Goal: Task Accomplishment & Management: Use online tool/utility

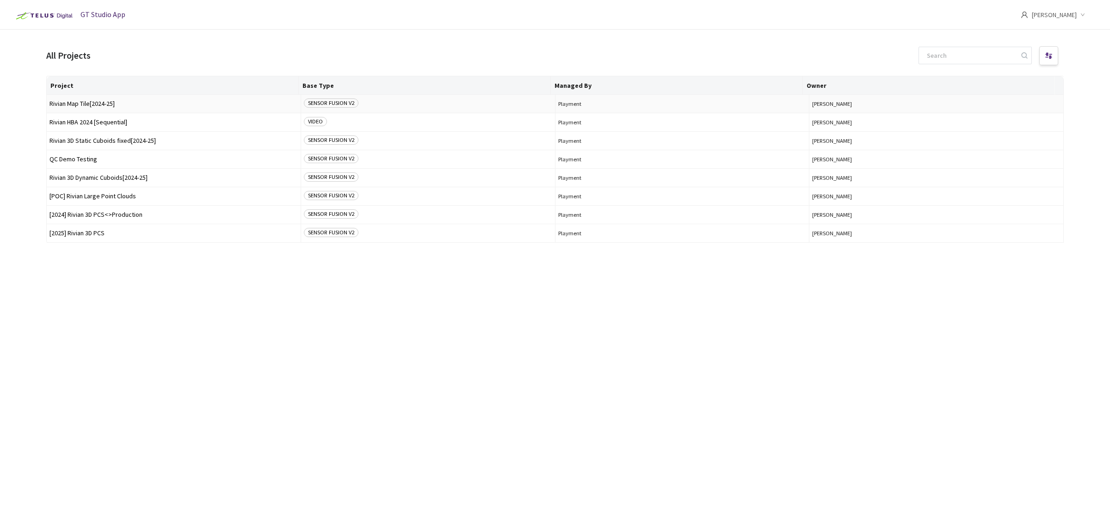
drag, startPoint x: 0, startPoint y: 0, endPoint x: 135, endPoint y: 106, distance: 171.6
click at [135, 106] on span "Rivian Map Tile[2024-25]" at bounding box center [173, 103] width 248 height 7
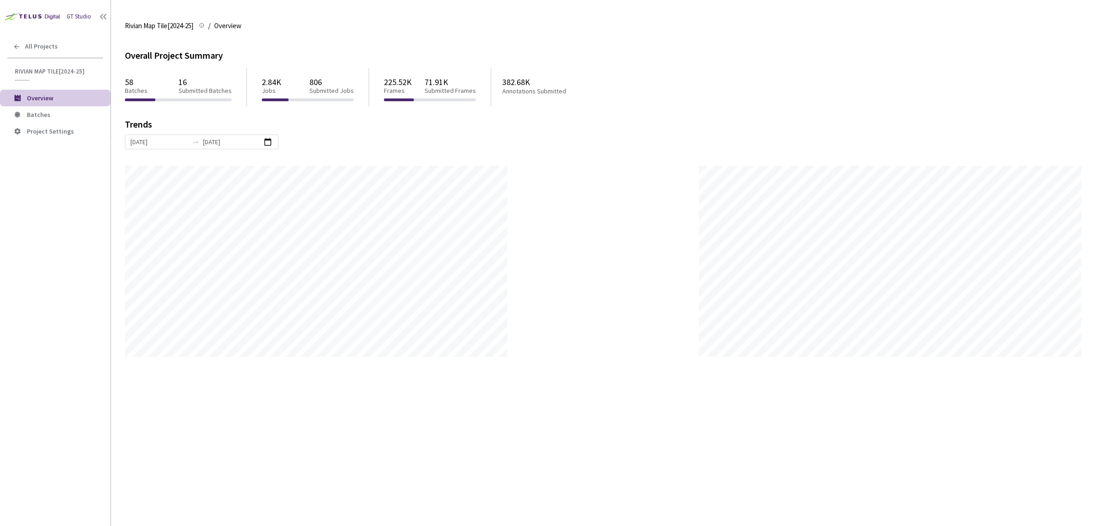
scroll to position [526, 1110]
click at [66, 121] on li "Batches" at bounding box center [55, 114] width 111 height 17
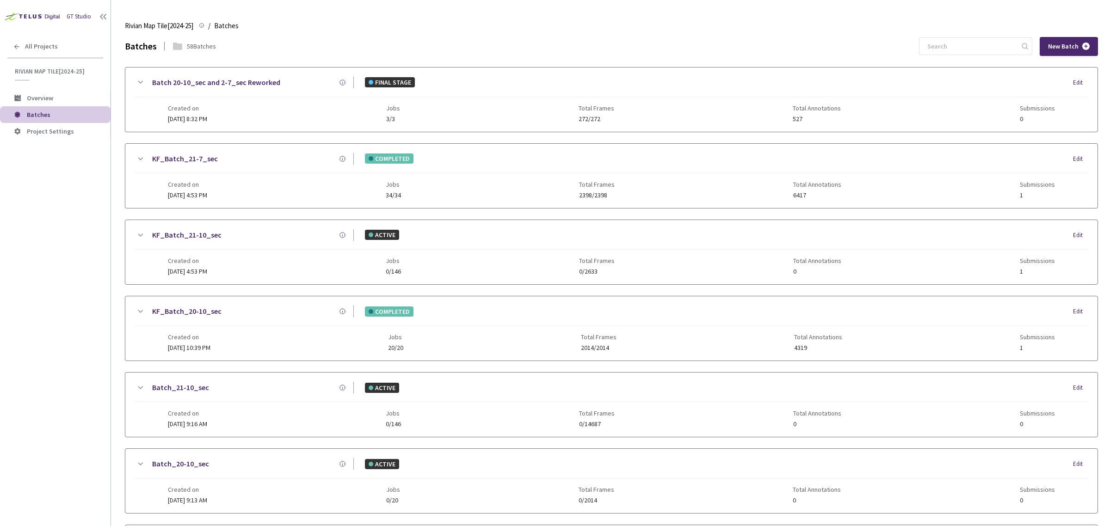
click at [280, 343] on div "Created on 02 Jul, 2025 at 10:39 PM Jobs 20/20 Total Frames 2014/2014 Total Ann…" at bounding box center [611, 338] width 887 height 25
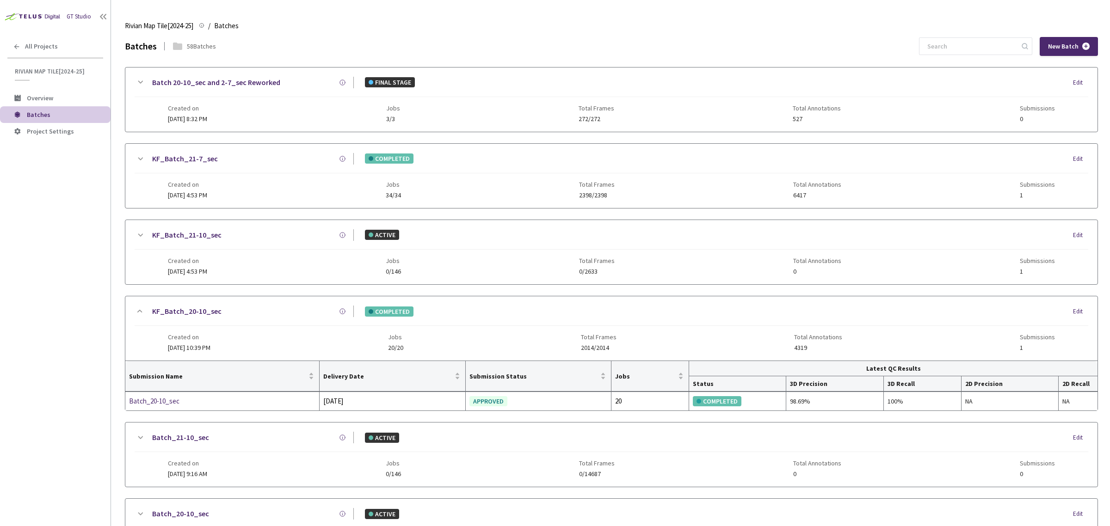
click at [280, 343] on div "Created on 02 Jul, 2025 at 10:39 PM Jobs 20/20 Total Frames 2014/2014 Total Ann…" at bounding box center [611, 338] width 887 height 25
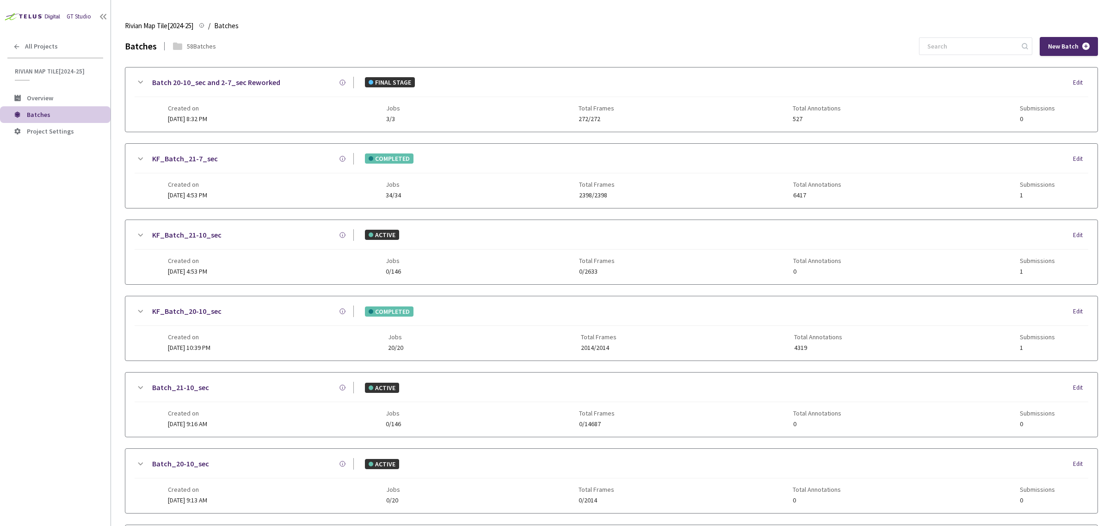
click at [238, 115] on div "Created on 30 Jul, 2025 at 8:32 PM Jobs 3/3 Total Frames 272/272 Total Annotati…" at bounding box center [611, 109] width 887 height 25
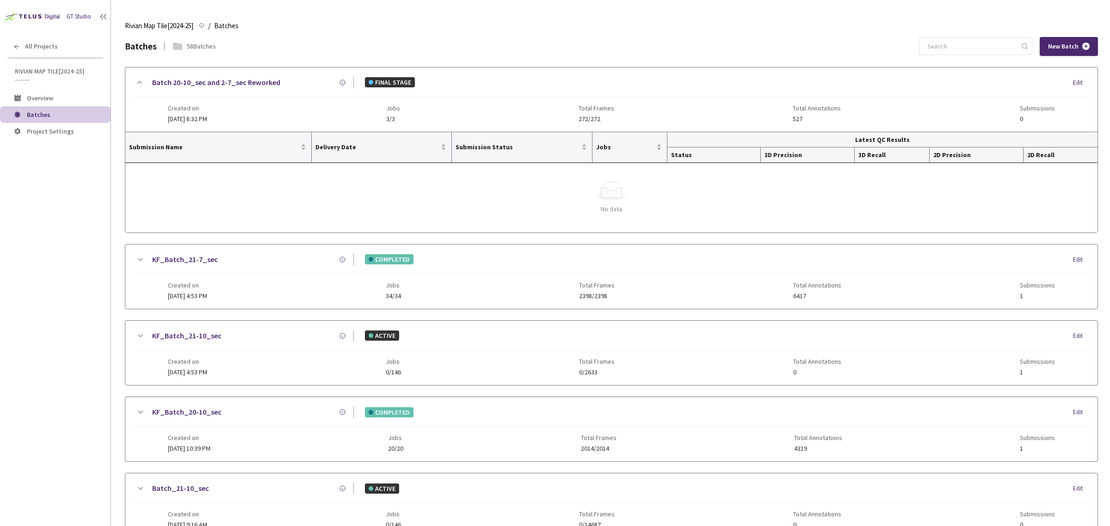
click at [280, 124] on div "Batch 20-10_sec and 2-7_sec Reworked FINAL STAGE Edit Created on 30 Jul, 2025 a…" at bounding box center [611, 100] width 972 height 64
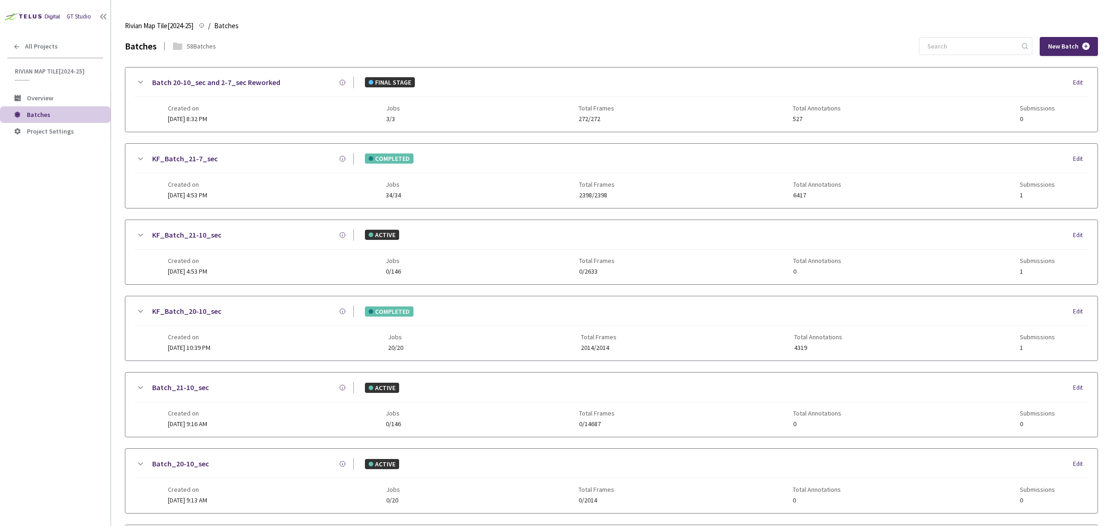
click at [207, 271] on span "08 Jul, 2025 at 4:53 PM" at bounding box center [187, 271] width 39 height 8
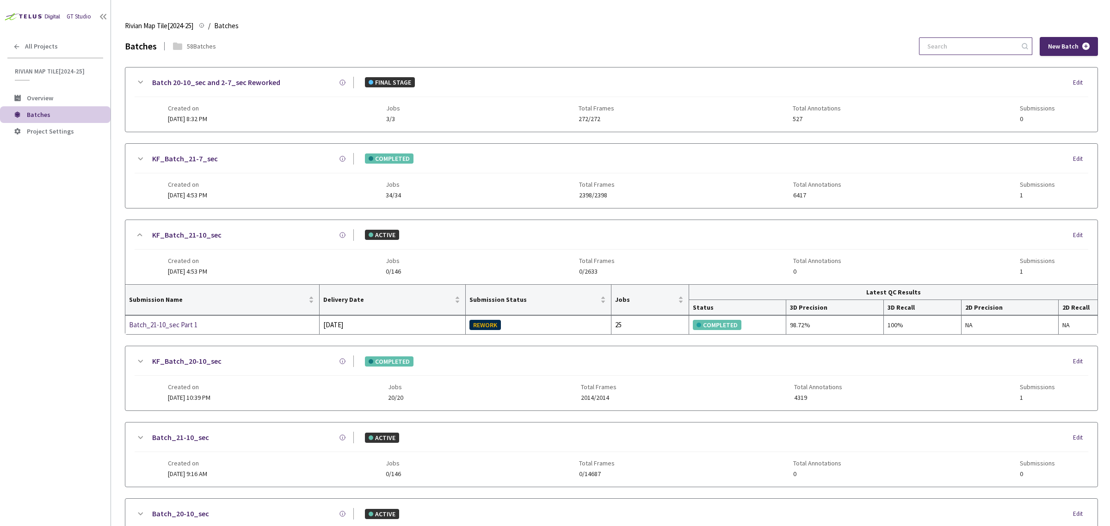
click at [937, 54] on input at bounding box center [971, 46] width 99 height 17
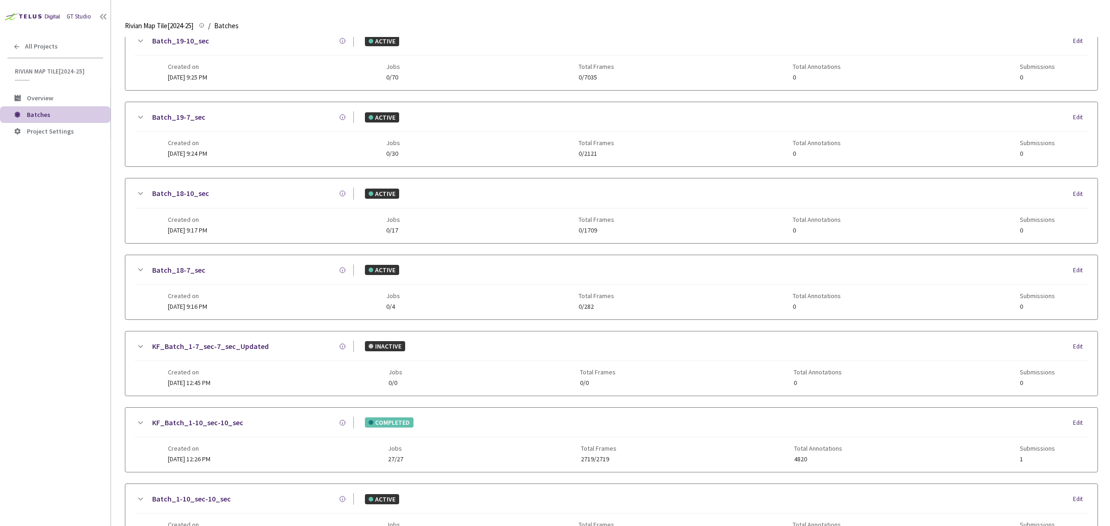
scroll to position [574, 0]
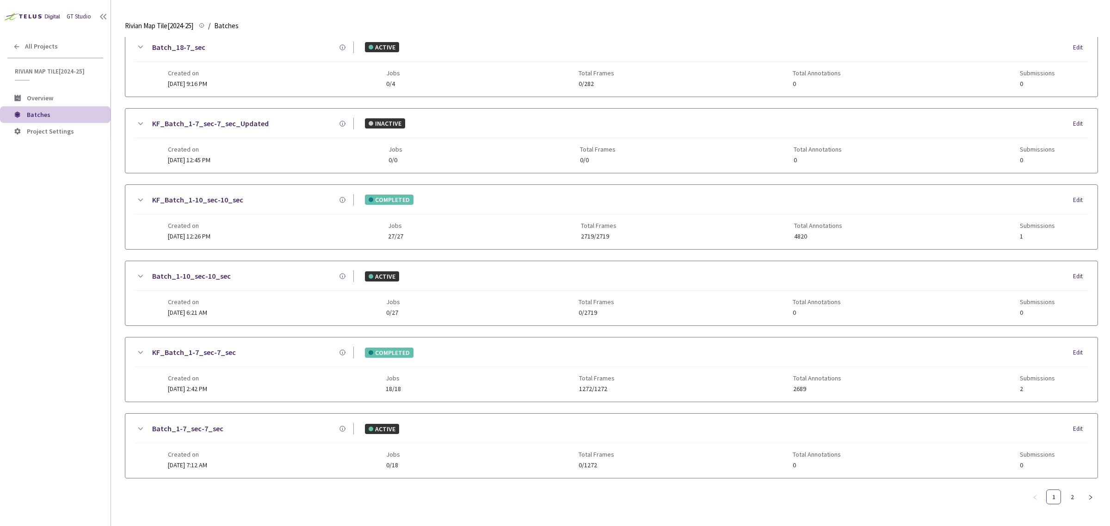
type input "batch_1"
click at [248, 380] on div "Created on 06 Feb, 2025 at 2:42 PM Jobs 18/18 Total Frames 1272/1272 Total Anno…" at bounding box center [611, 379] width 887 height 25
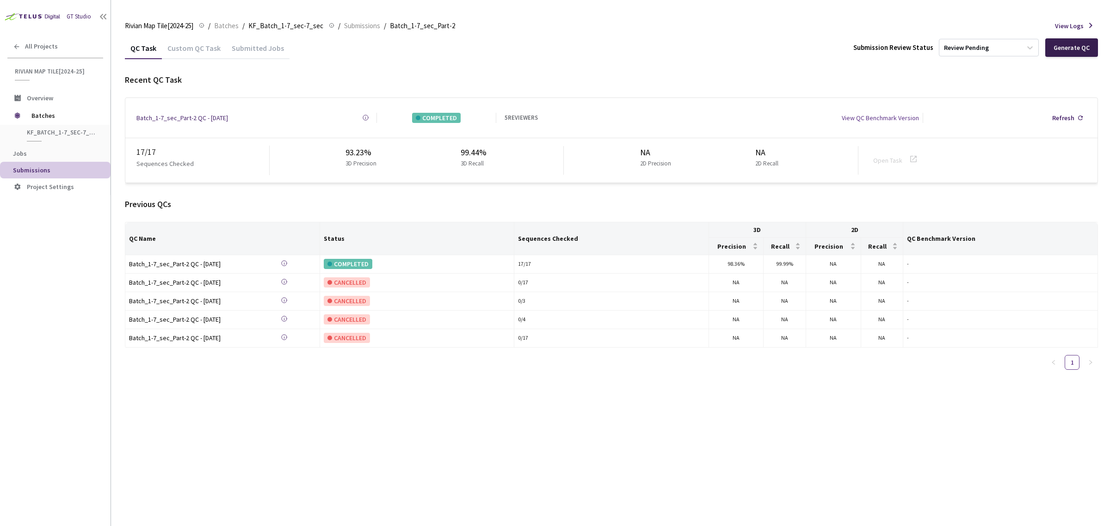
click at [1072, 50] on div "Generate QC" at bounding box center [1072, 47] width 36 height 7
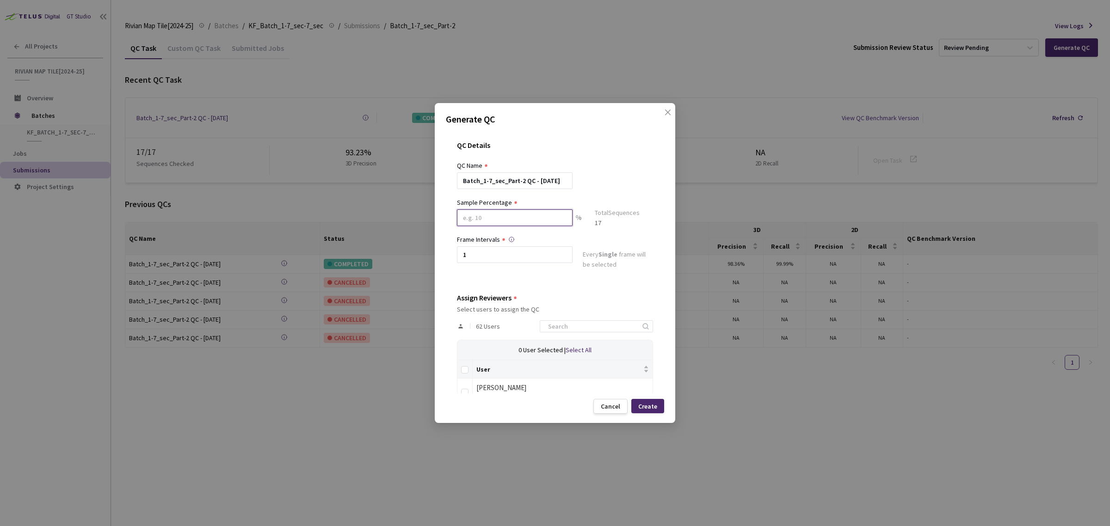
click at [484, 220] on input at bounding box center [515, 218] width 116 height 17
type input "100"
click at [446, 283] on div "QC Details QC Name Batch_1-7_sec_Part-2 QC - 11 Aug, 2025 Sample Percentage 100…" at bounding box center [555, 262] width 218 height 264
click at [563, 333] on input at bounding box center [592, 330] width 99 height 11
type input "sasa"
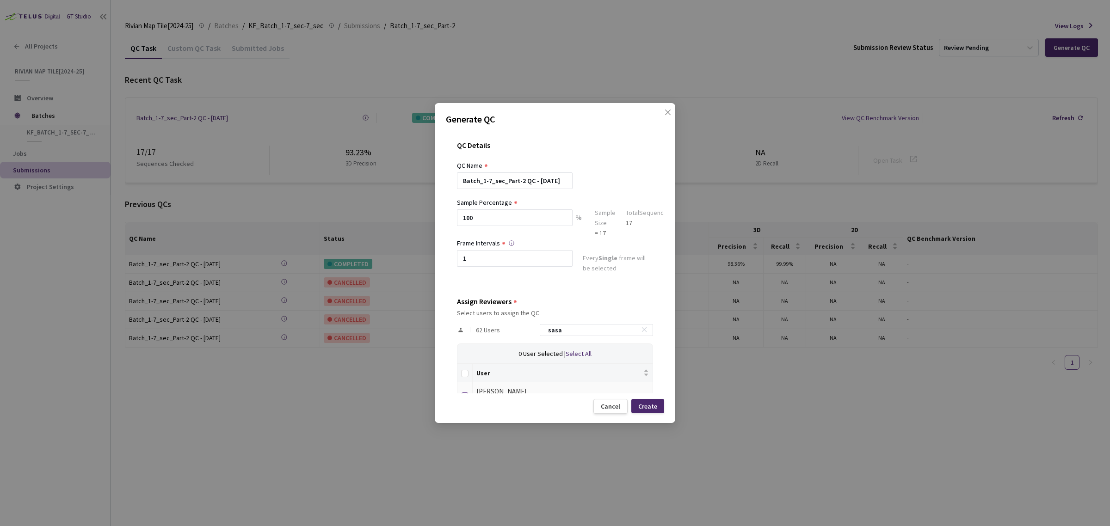
click at [468, 389] on label at bounding box center [464, 395] width 7 height 13
click at [468, 393] on input "checkbox" at bounding box center [464, 396] width 7 height 7
checkbox input "true"
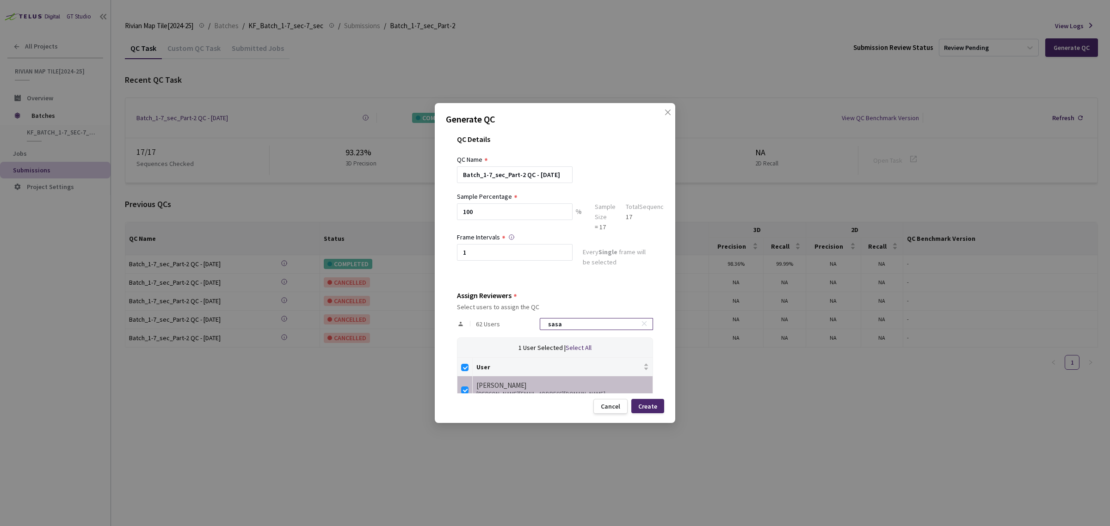
click at [574, 327] on input "sasa" at bounding box center [592, 324] width 99 height 11
checkbox input "false"
type input "boban"
click at [466, 391] on input "checkbox" at bounding box center [464, 390] width 7 height 7
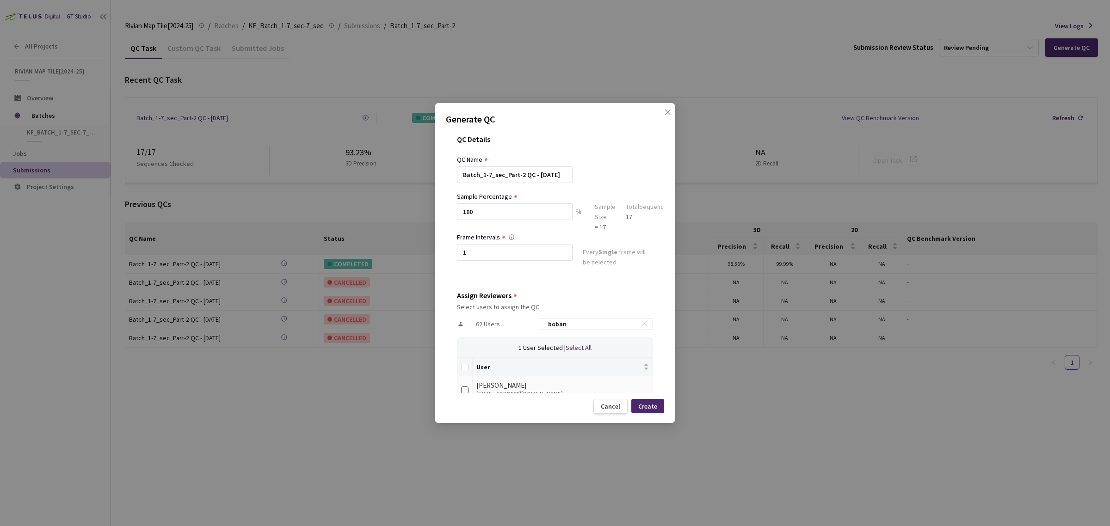
checkbox input "true"
click at [583, 324] on input "boban" at bounding box center [592, 324] width 99 height 11
checkbox input "false"
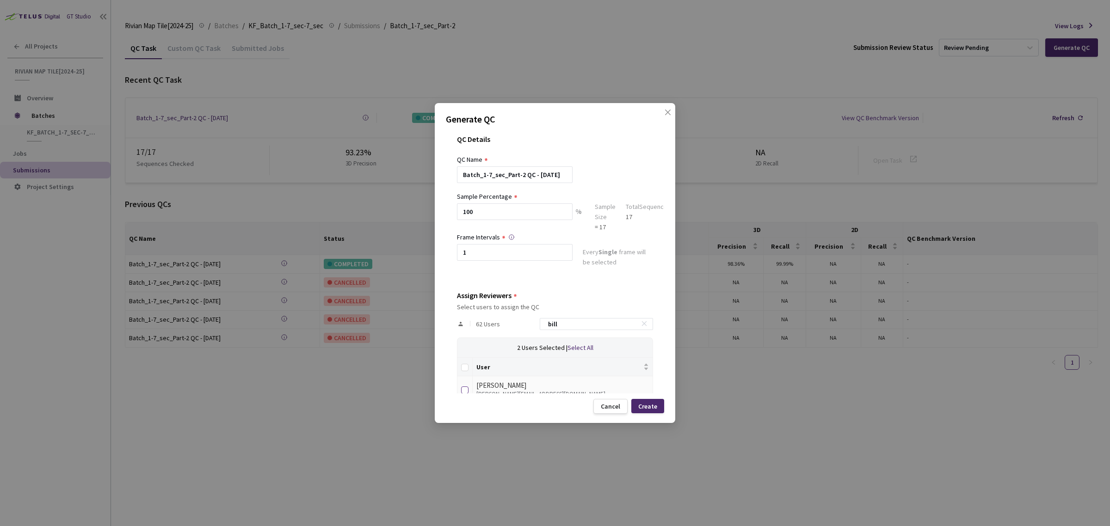
type input "bill"
click at [464, 387] on input "checkbox" at bounding box center [464, 390] width 7 height 7
checkbox input "true"
click at [556, 328] on input "bill" at bounding box center [592, 324] width 99 height 11
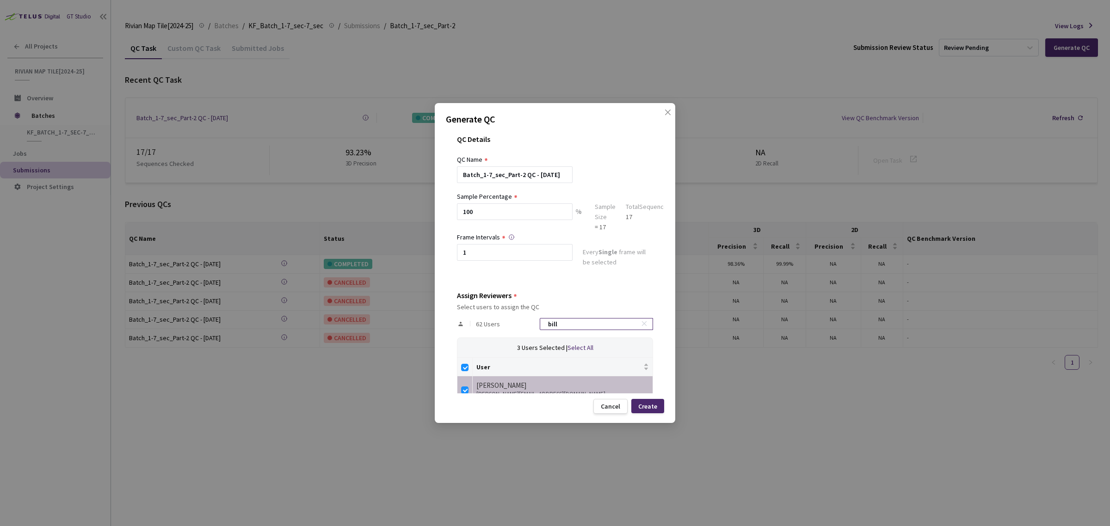
click at [556, 328] on input "bill" at bounding box center [592, 324] width 99 height 11
checkbox input "false"
type input "[PERSON_NAME]"
click at [463, 391] on input "checkbox" at bounding box center [464, 390] width 7 height 7
checkbox input "true"
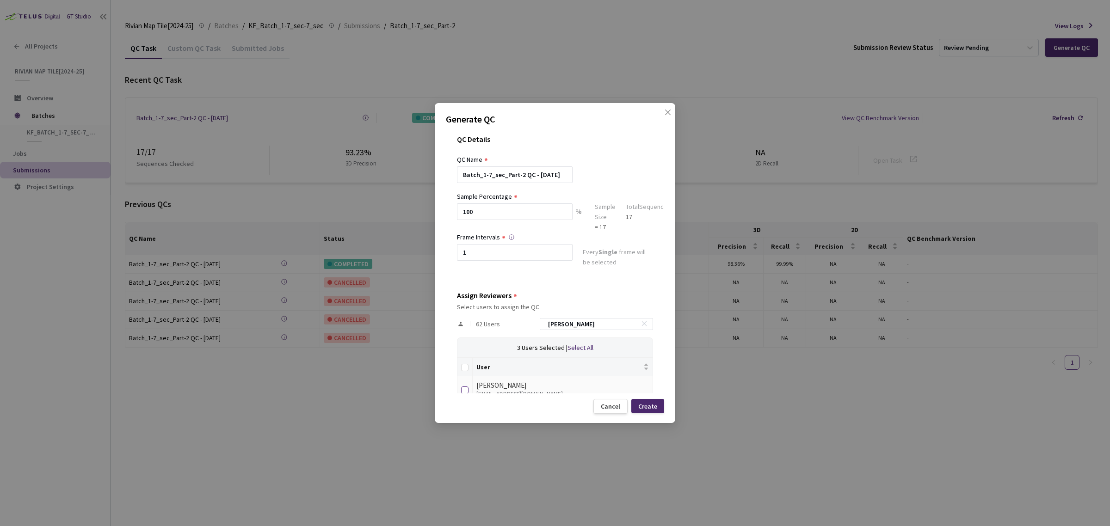
checkbox input "true"
click at [576, 325] on input "[PERSON_NAME]" at bounding box center [592, 324] width 99 height 11
type input "n"
checkbox input "false"
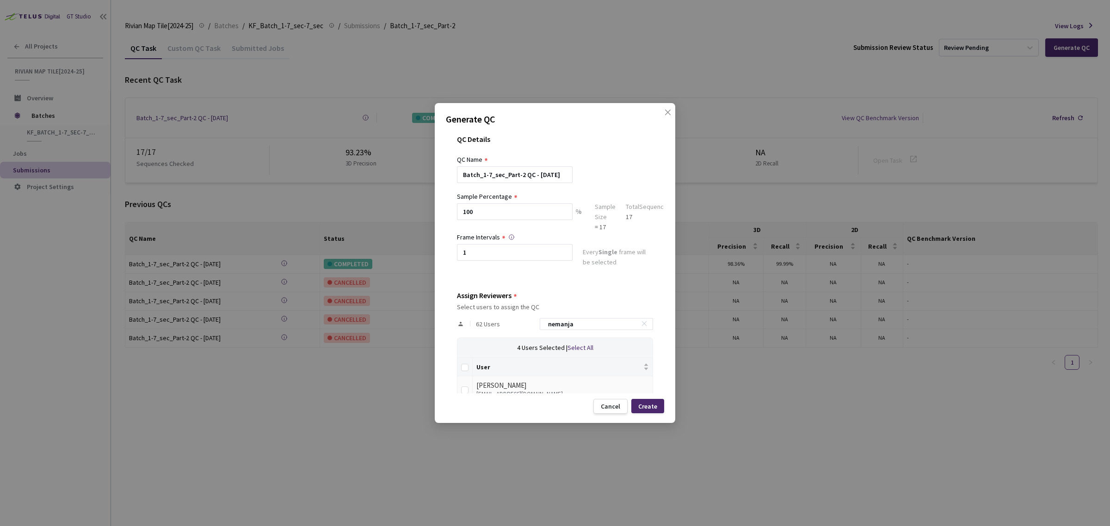
scroll to position [51, 0]
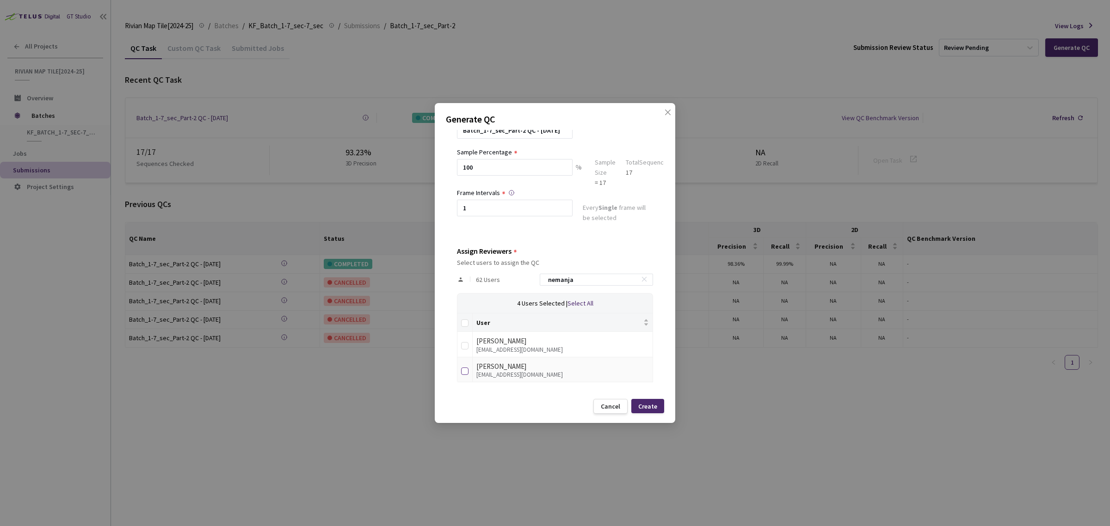
type input "nemanja"
click at [466, 372] on input "checkbox" at bounding box center [464, 371] width 7 height 7
checkbox input "true"
click at [558, 278] on input "nemanja" at bounding box center [592, 279] width 99 height 11
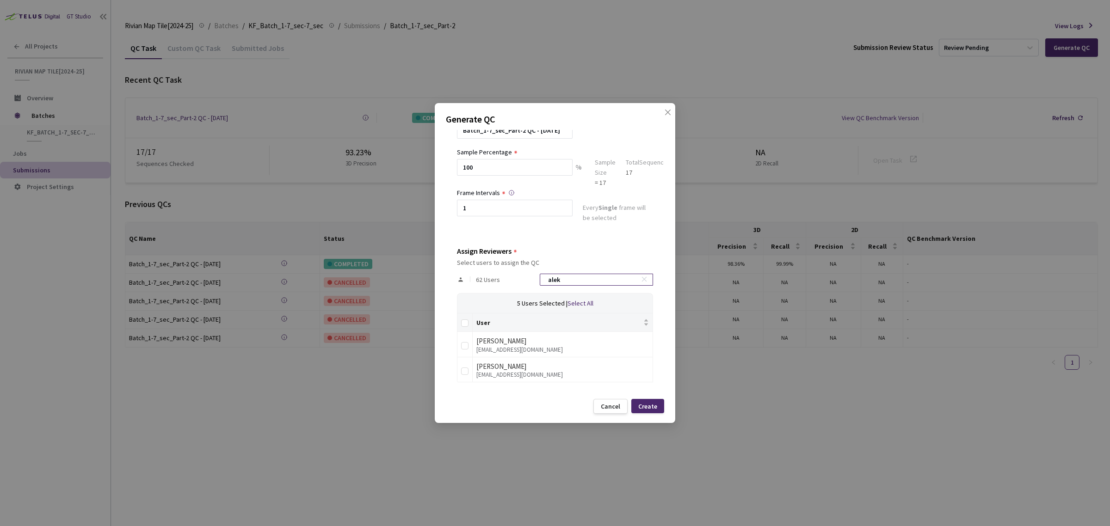
scroll to position [25, 0]
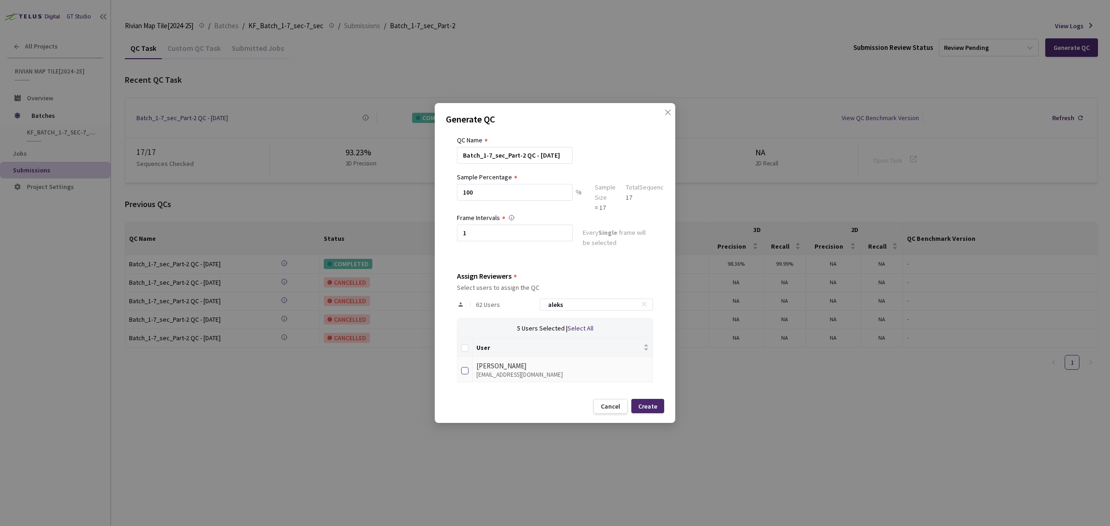
type input "aleks"
click at [461, 369] on input "checkbox" at bounding box center [464, 370] width 7 height 7
checkbox input "true"
click at [519, 413] on div "Cancel Create" at bounding box center [555, 406] width 218 height 15
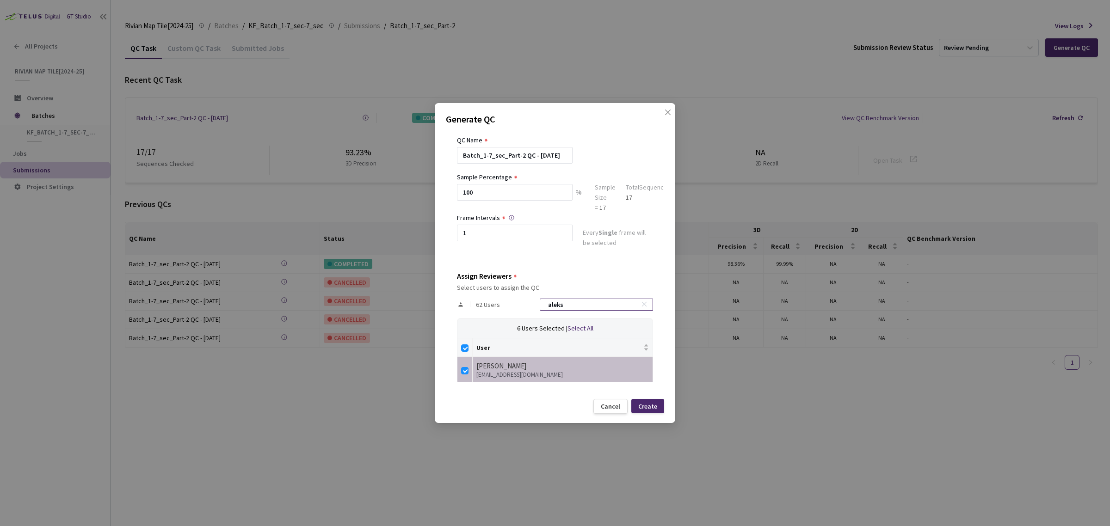
click at [563, 305] on input "aleks" at bounding box center [592, 304] width 99 height 11
checkbox input "false"
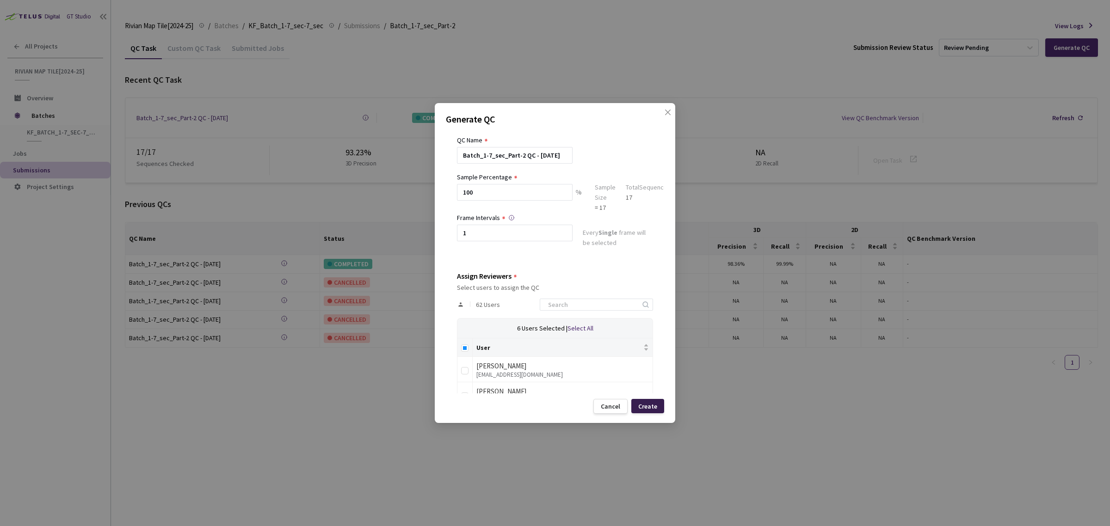
click at [651, 406] on div "Create" at bounding box center [647, 406] width 19 height 7
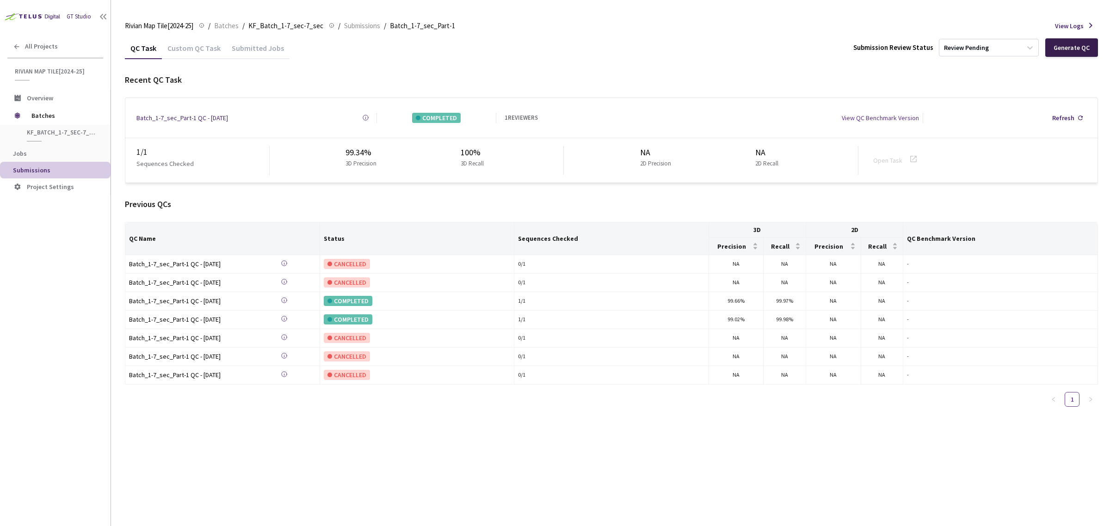
click at [1067, 45] on div "Generate QC" at bounding box center [1072, 47] width 36 height 7
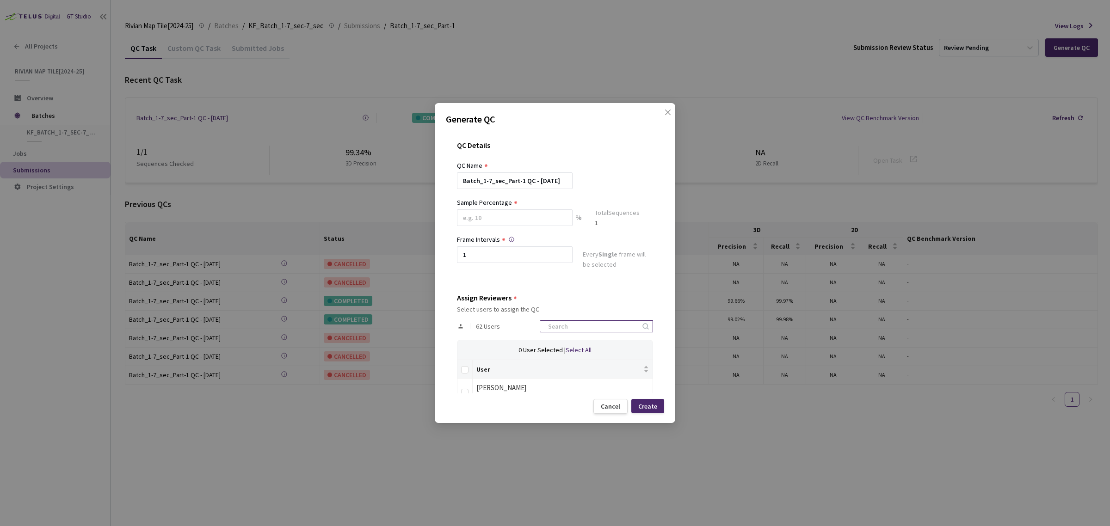
click at [571, 327] on input at bounding box center [592, 326] width 99 height 11
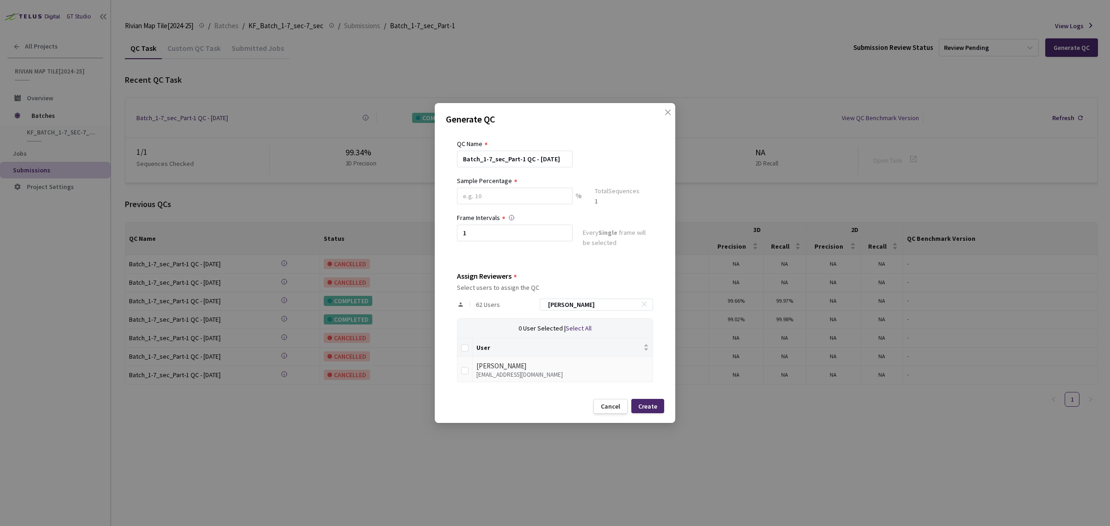
type input "[PERSON_NAME]"
click at [515, 366] on div "[PERSON_NAME]" at bounding box center [562, 366] width 173 height 11
click at [464, 372] on input "checkbox" at bounding box center [464, 370] width 7 height 7
checkbox input "true"
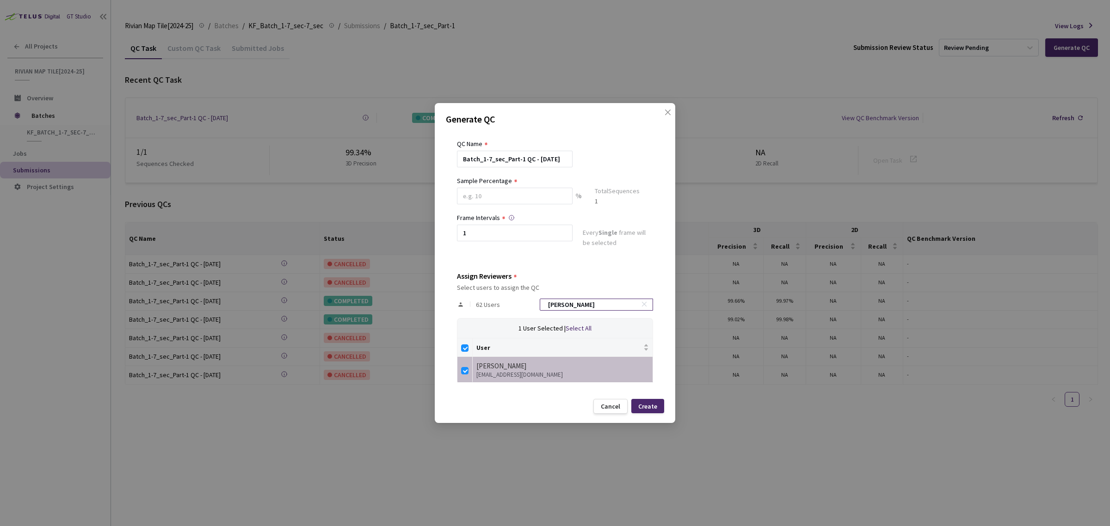
click at [562, 301] on input "[PERSON_NAME]" at bounding box center [592, 304] width 99 height 11
type input "s"
checkbox input "false"
type input "sasa"
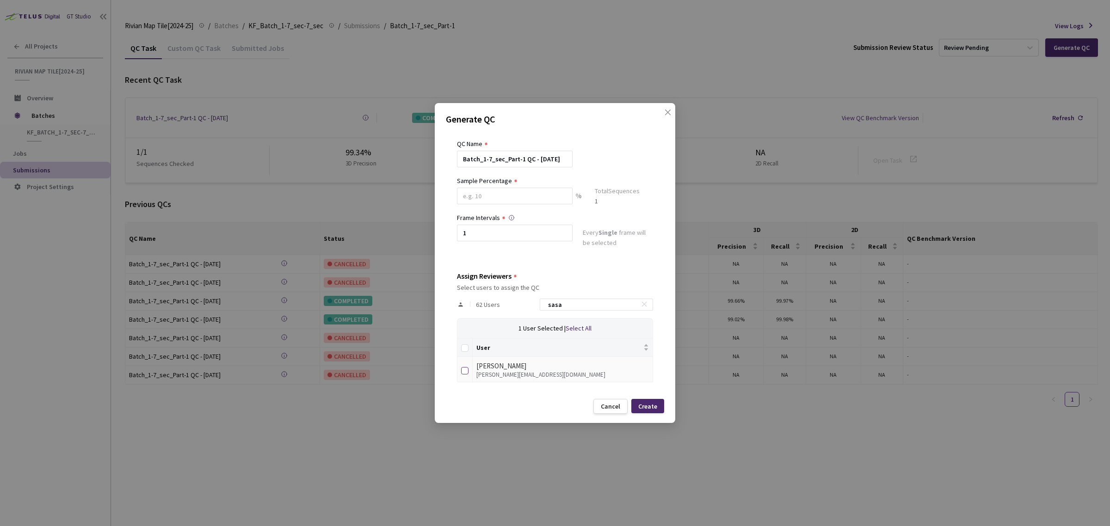
click at [464, 372] on input "checkbox" at bounding box center [464, 370] width 7 height 7
checkbox input "true"
drag, startPoint x: 572, startPoint y: 309, endPoint x: 535, endPoint y: 311, distance: 37.1
click at [535, 311] on div "62 Users [PERSON_NAME]" at bounding box center [555, 304] width 196 height 27
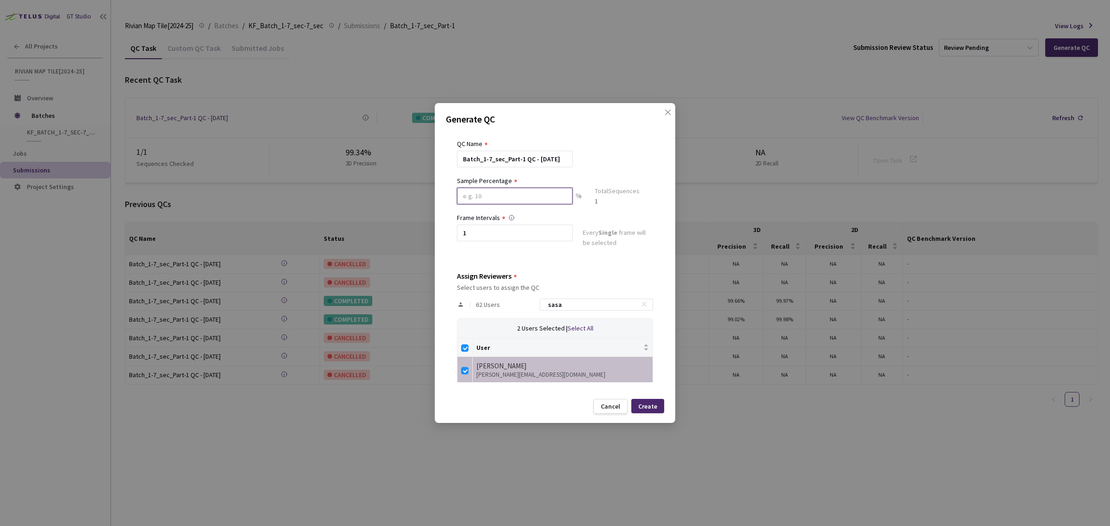
click at [487, 200] on input at bounding box center [515, 196] width 116 height 17
type input "100"
click at [457, 261] on div "QC Details QC Name Batch_1-7_sec_Part-1 QC - [DATE] Sample Percentage 100 % Sam…" at bounding box center [555, 262] width 218 height 264
click at [567, 310] on input "sasa" at bounding box center [592, 308] width 99 height 11
type input "sa"
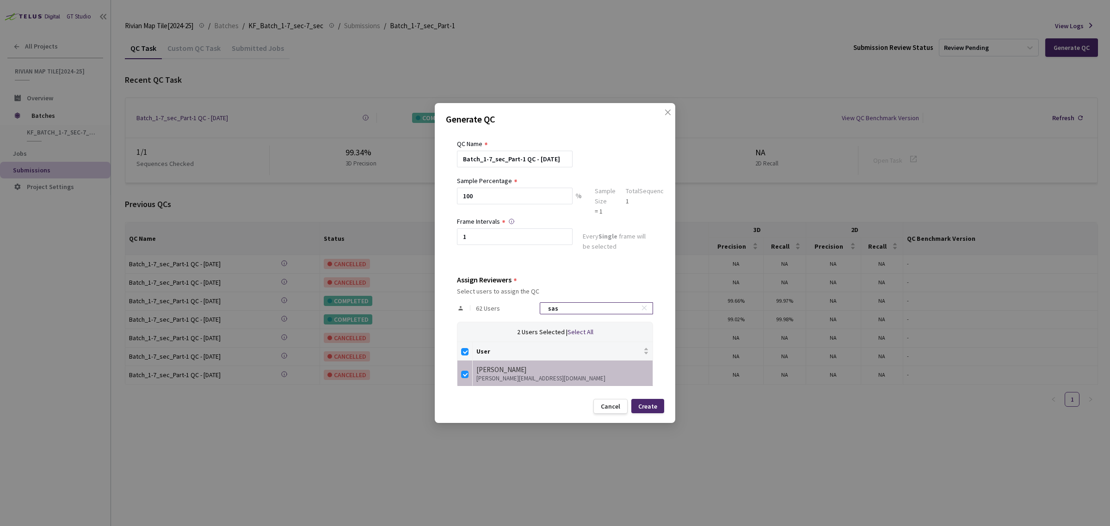
checkbox input "false"
type input "s"
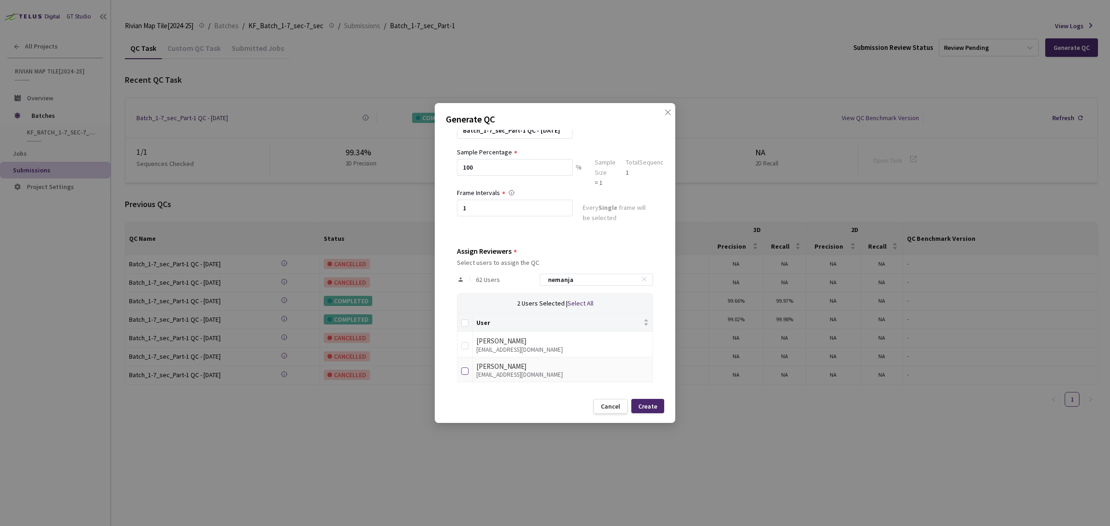
type input "nemanja"
click at [468, 371] on input "checkbox" at bounding box center [464, 371] width 7 height 7
checkbox input "true"
click at [563, 274] on input "nemanja" at bounding box center [592, 279] width 99 height 11
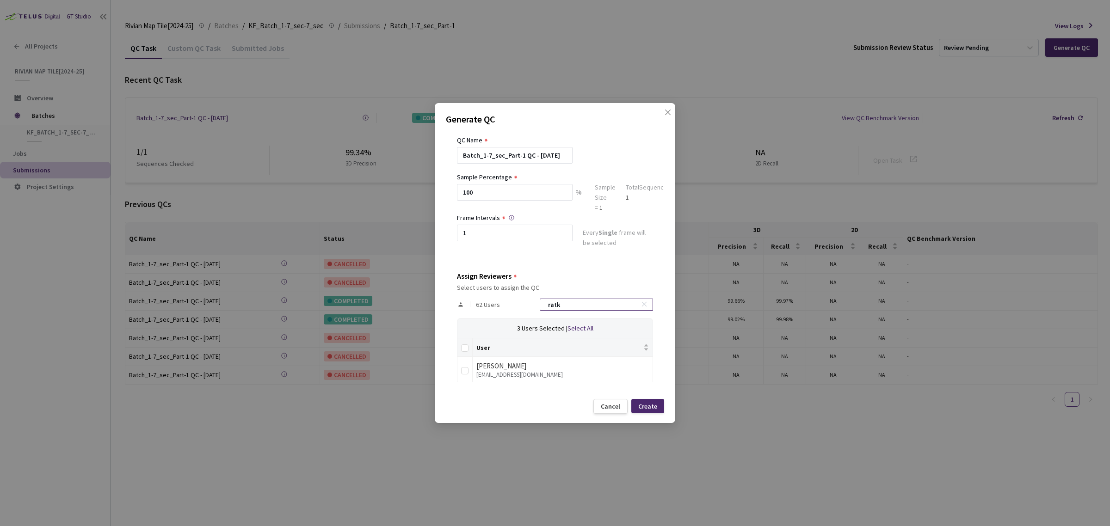
scroll to position [25, 0]
type input "[PERSON_NAME]"
click at [463, 371] on input "checkbox" at bounding box center [464, 370] width 7 height 7
checkbox input "true"
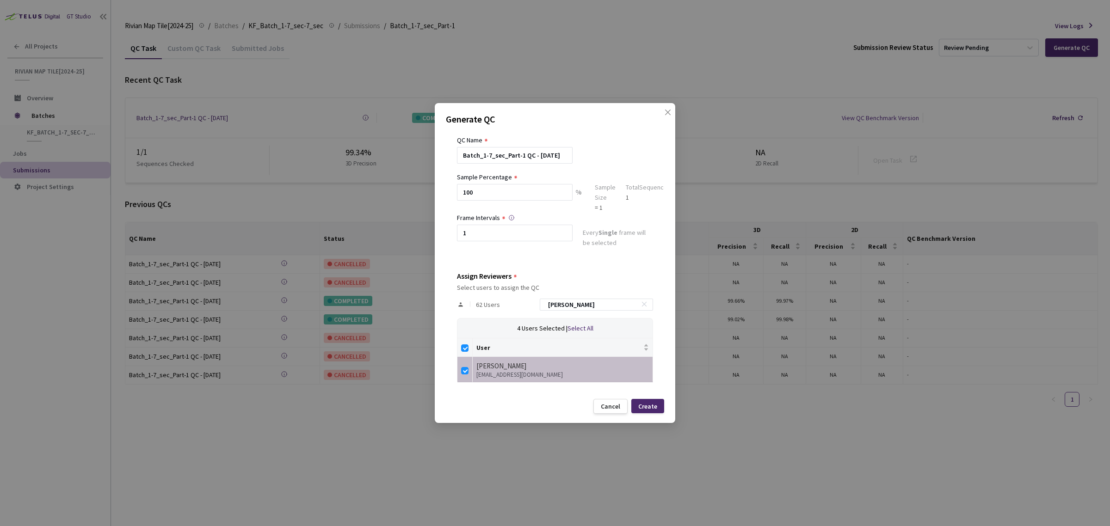
click at [468, 401] on div "Cancel Create" at bounding box center [555, 406] width 218 height 15
click at [570, 304] on input "[PERSON_NAME]" at bounding box center [592, 304] width 99 height 11
type input "b"
checkbox input "false"
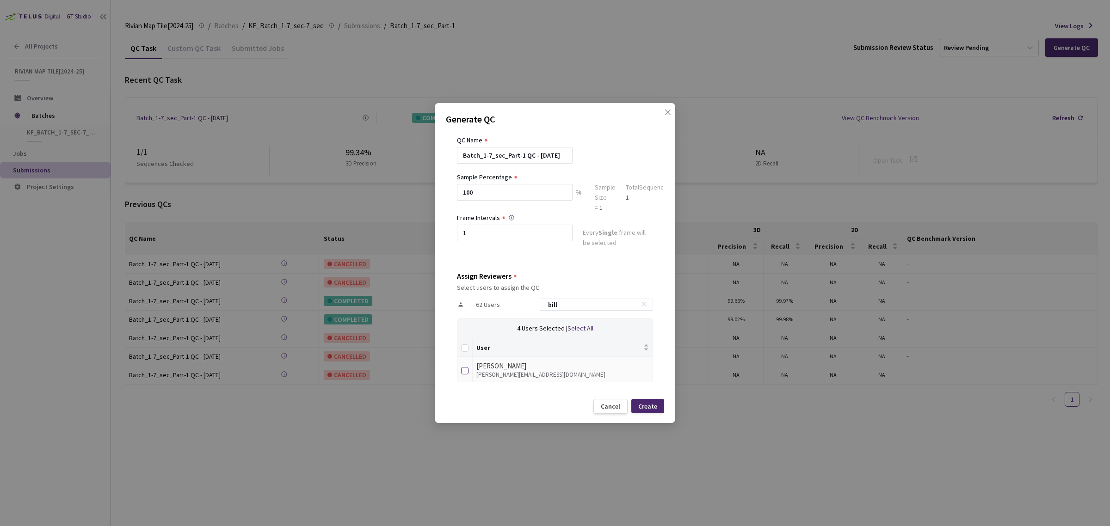
type input "bill"
click at [464, 371] on input "checkbox" at bounding box center [464, 370] width 7 height 7
checkbox input "true"
click at [554, 305] on input "bill" at bounding box center [592, 304] width 99 height 11
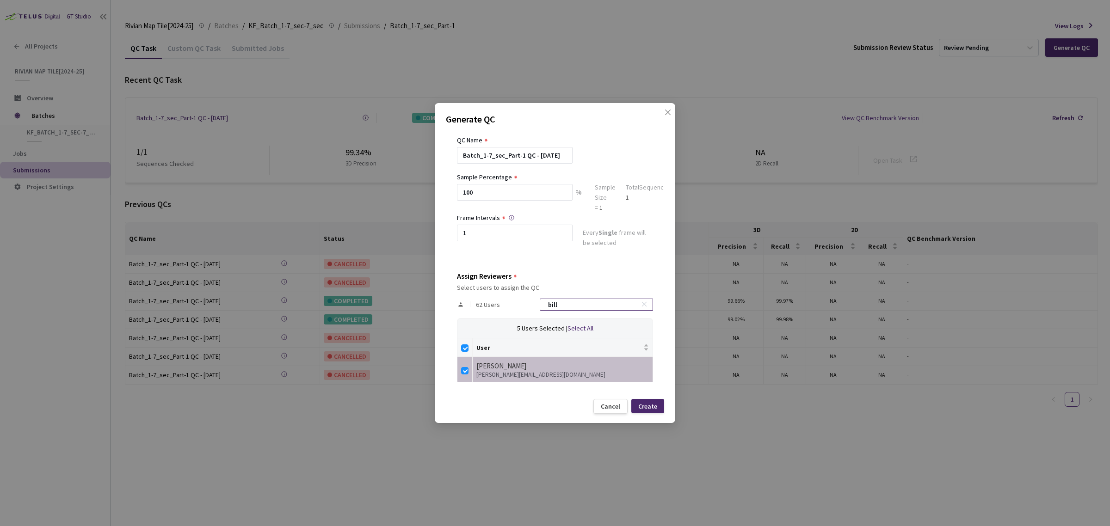
click at [554, 305] on input "bill" at bounding box center [592, 304] width 99 height 11
type input "a"
checkbox input "false"
type input "alek"
click at [464, 371] on input "checkbox" at bounding box center [464, 370] width 7 height 7
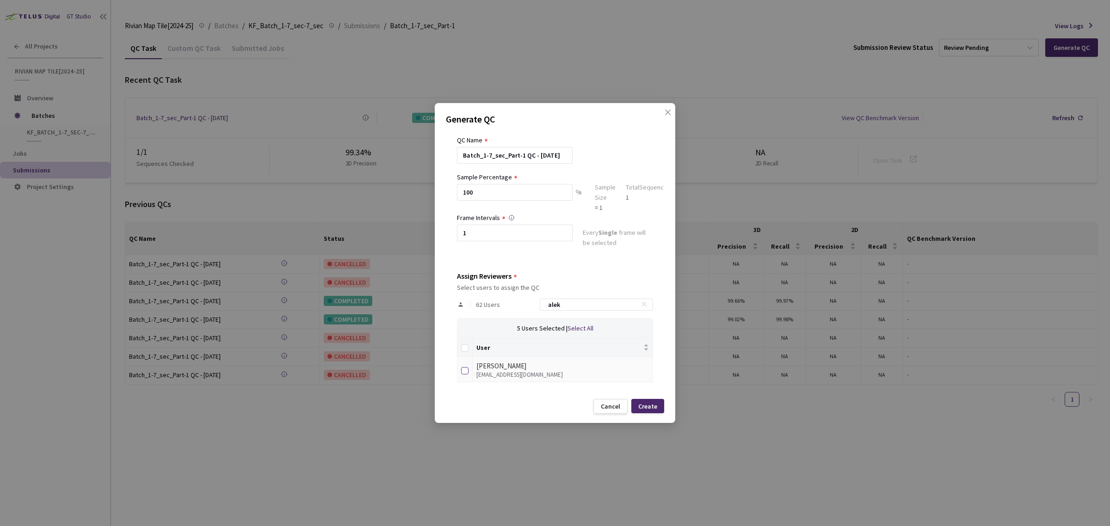
checkbox input "true"
click at [477, 396] on div "Generate QC QC Details QC Name Batch_1-7_sec_Part-1 QC - [DATE] Sample Percenta…" at bounding box center [555, 263] width 241 height 320
click at [644, 408] on div "Create" at bounding box center [647, 406] width 19 height 7
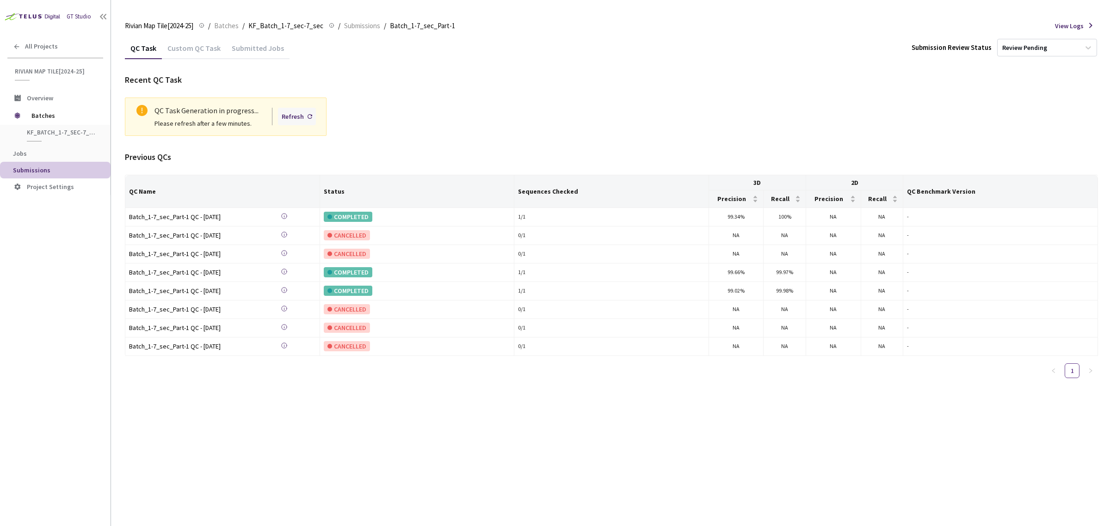
click at [288, 118] on div "Refresh" at bounding box center [293, 116] width 22 height 10
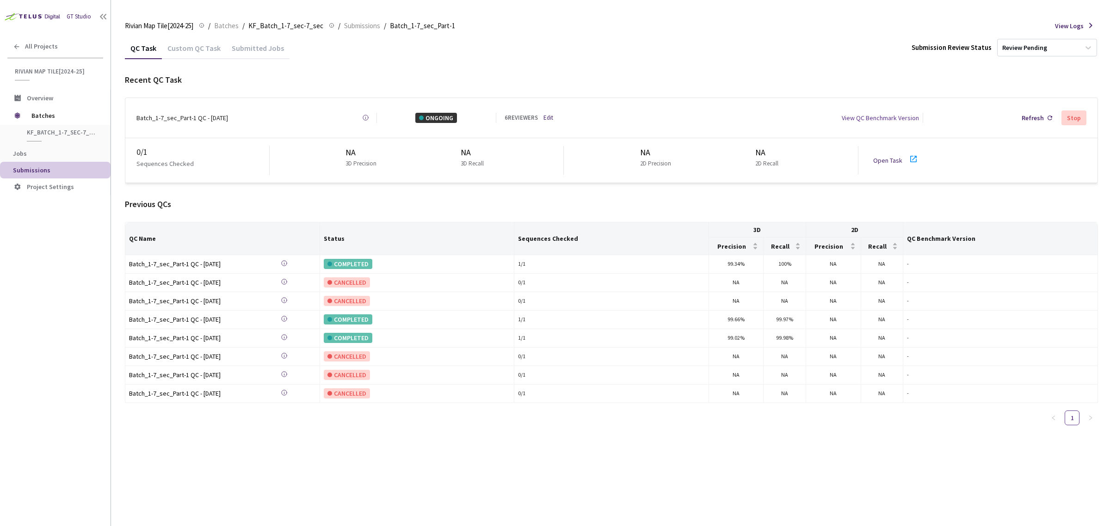
drag, startPoint x: 893, startPoint y: 157, endPoint x: 867, endPoint y: 463, distance: 306.4
click at [868, 464] on div "QC Task Custom QC Task Submitted Jobs Submission Review Status Review Pending R…" at bounding box center [611, 281] width 973 height 489
drag, startPoint x: 911, startPoint y: 154, endPoint x: 785, endPoint y: 459, distance: 329.8
click at [785, 459] on div "QC Task Custom QC Task Submitted Jobs Submission Review Status Review Pending R…" at bounding box center [611, 281] width 973 height 489
drag, startPoint x: 887, startPoint y: 158, endPoint x: 846, endPoint y: 454, distance: 299.4
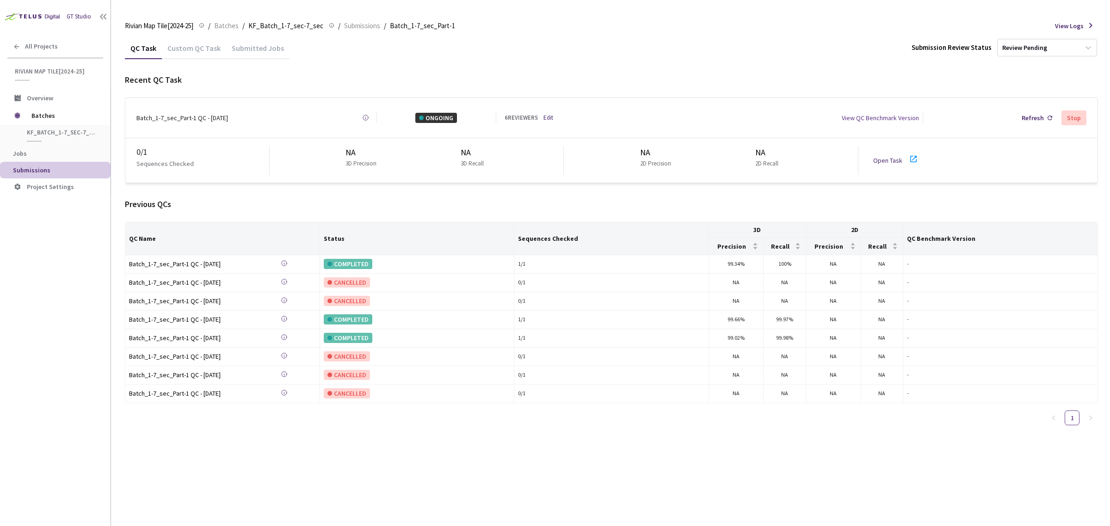
click at [847, 457] on div "QC Task Custom QC Task Submitted Jobs Submission Review Status Review Pending R…" at bounding box center [611, 281] width 973 height 489
drag, startPoint x: 879, startPoint y: 159, endPoint x: 734, endPoint y: 439, distance: 315.5
click at [752, 448] on div "QC Task Custom QC Task Submitted Jobs Submission Review Status Review Pending R…" at bounding box center [611, 281] width 973 height 489
